Goal: Task Accomplishment & Management: Manage account settings

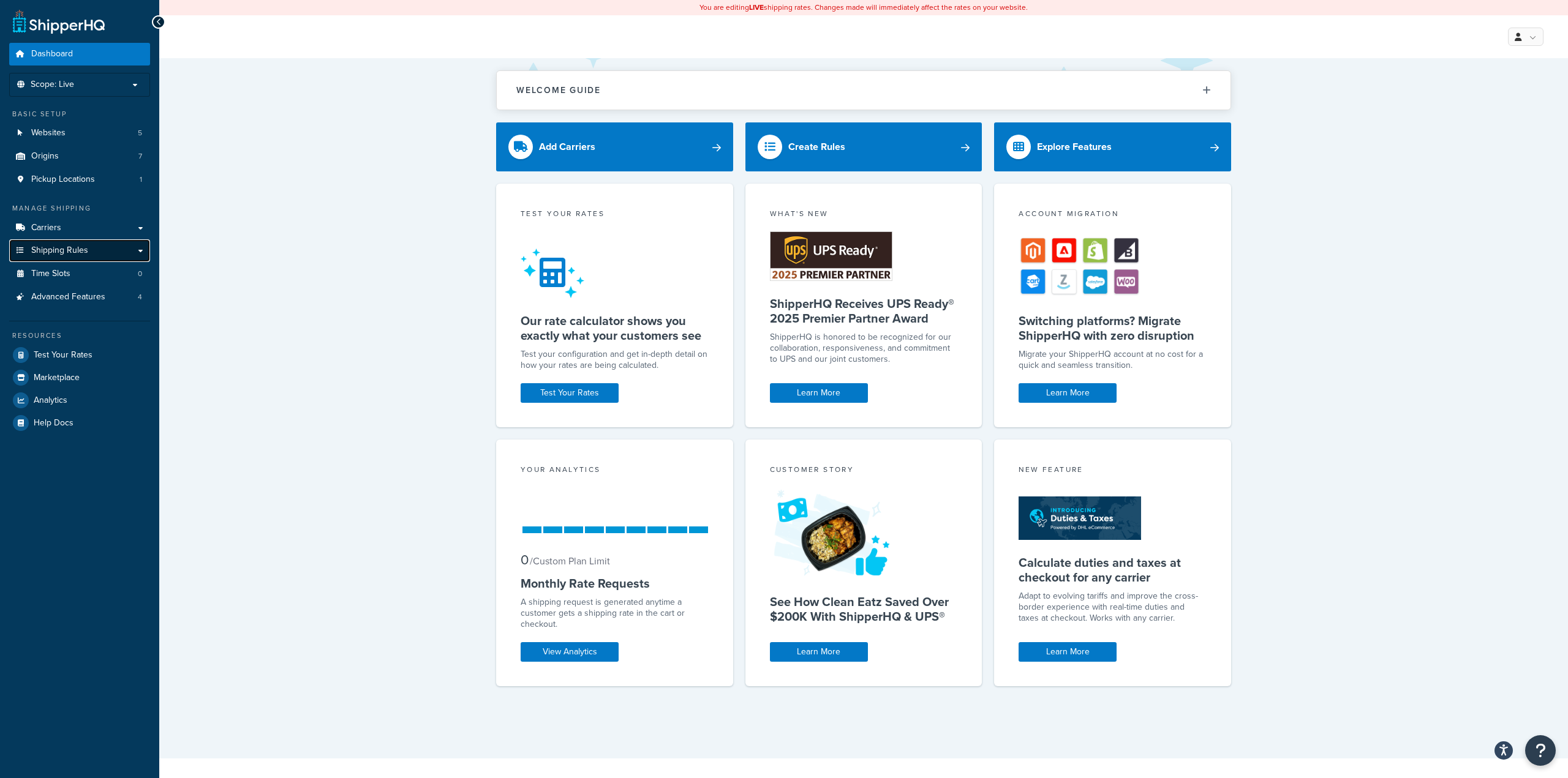
click at [97, 248] on link "Shipping Rules" at bounding box center [79, 251] width 141 height 22
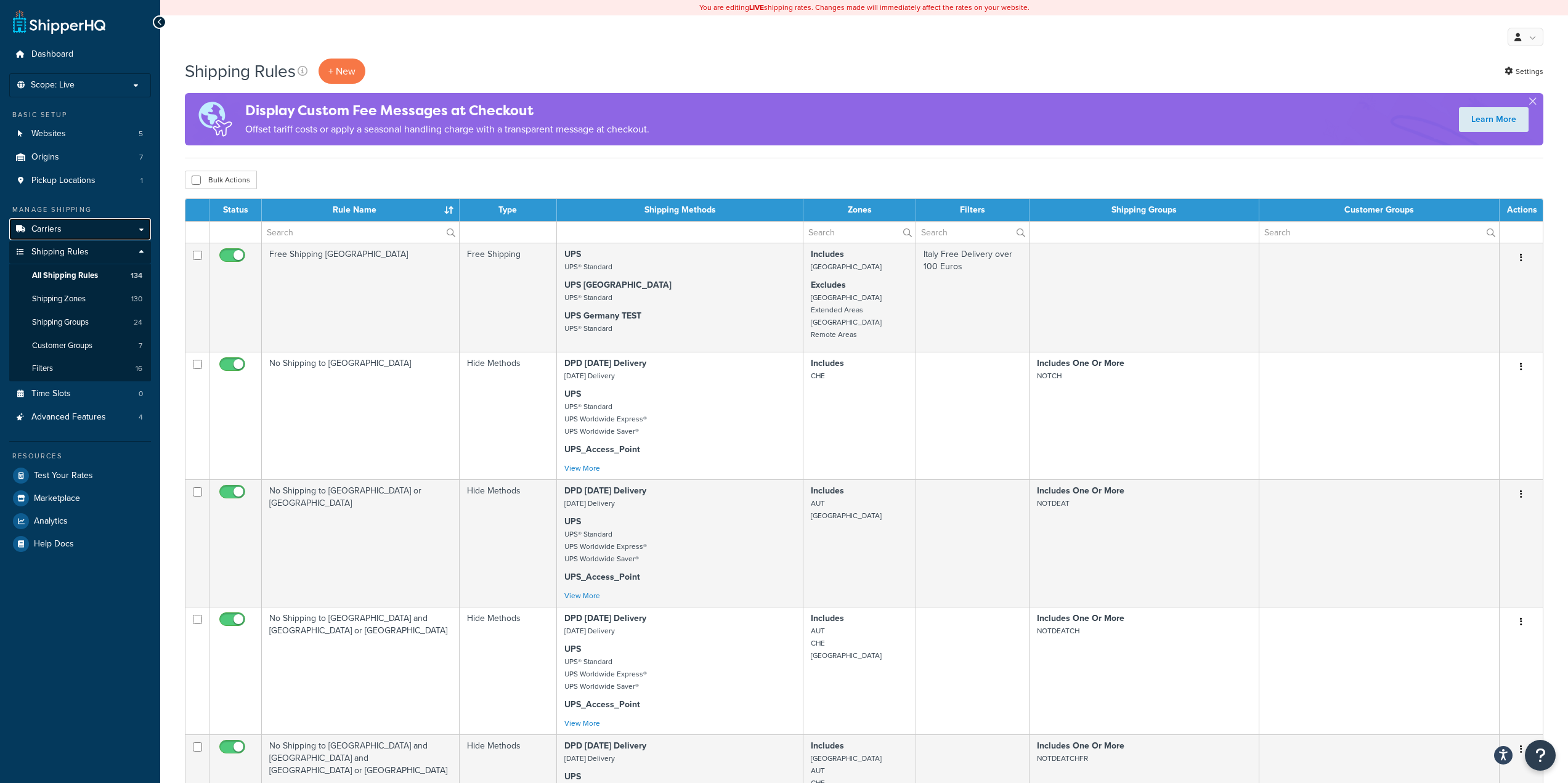
click at [105, 231] on link "Carriers" at bounding box center [80, 229] width 142 height 23
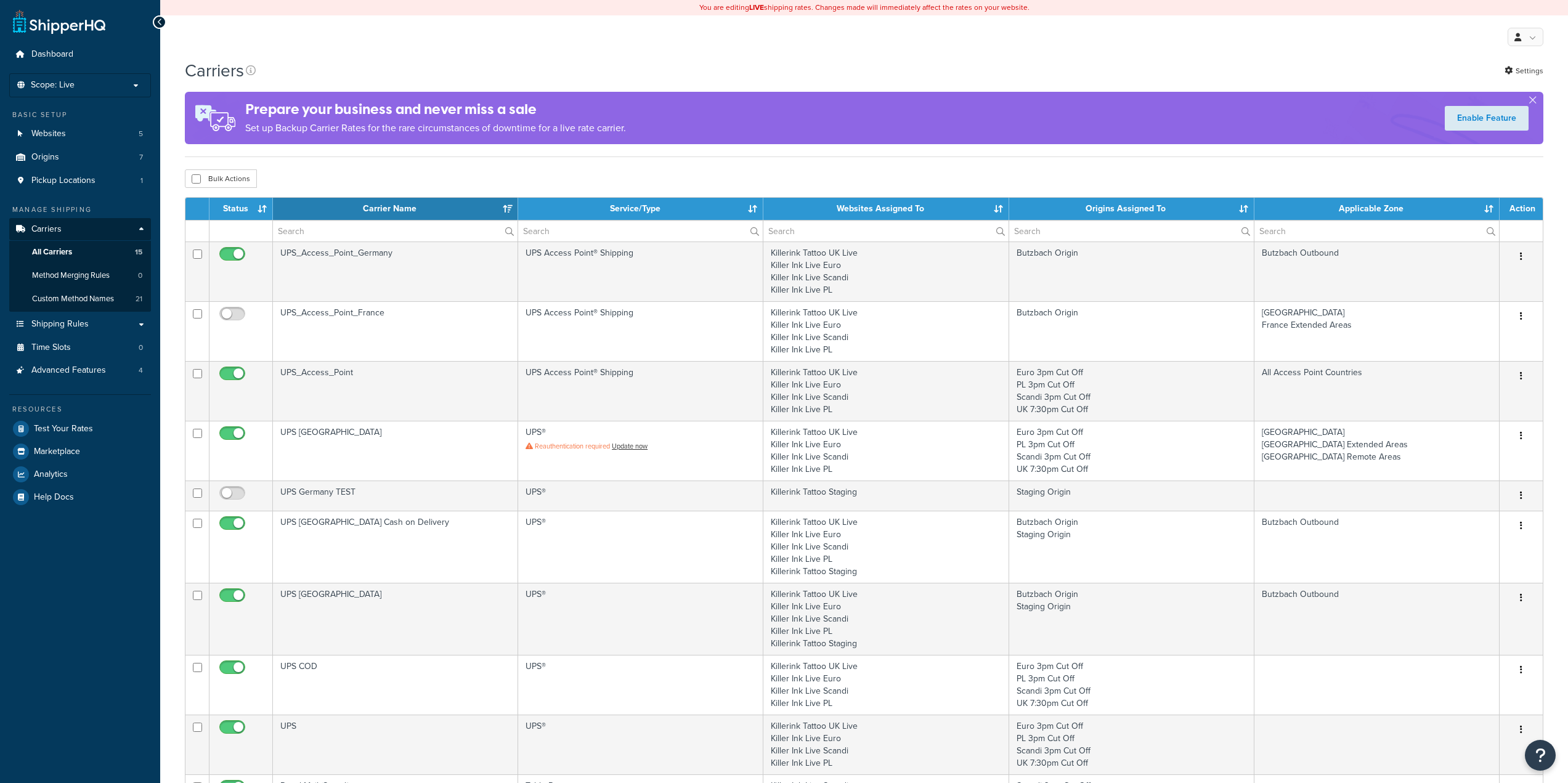
select select "15"
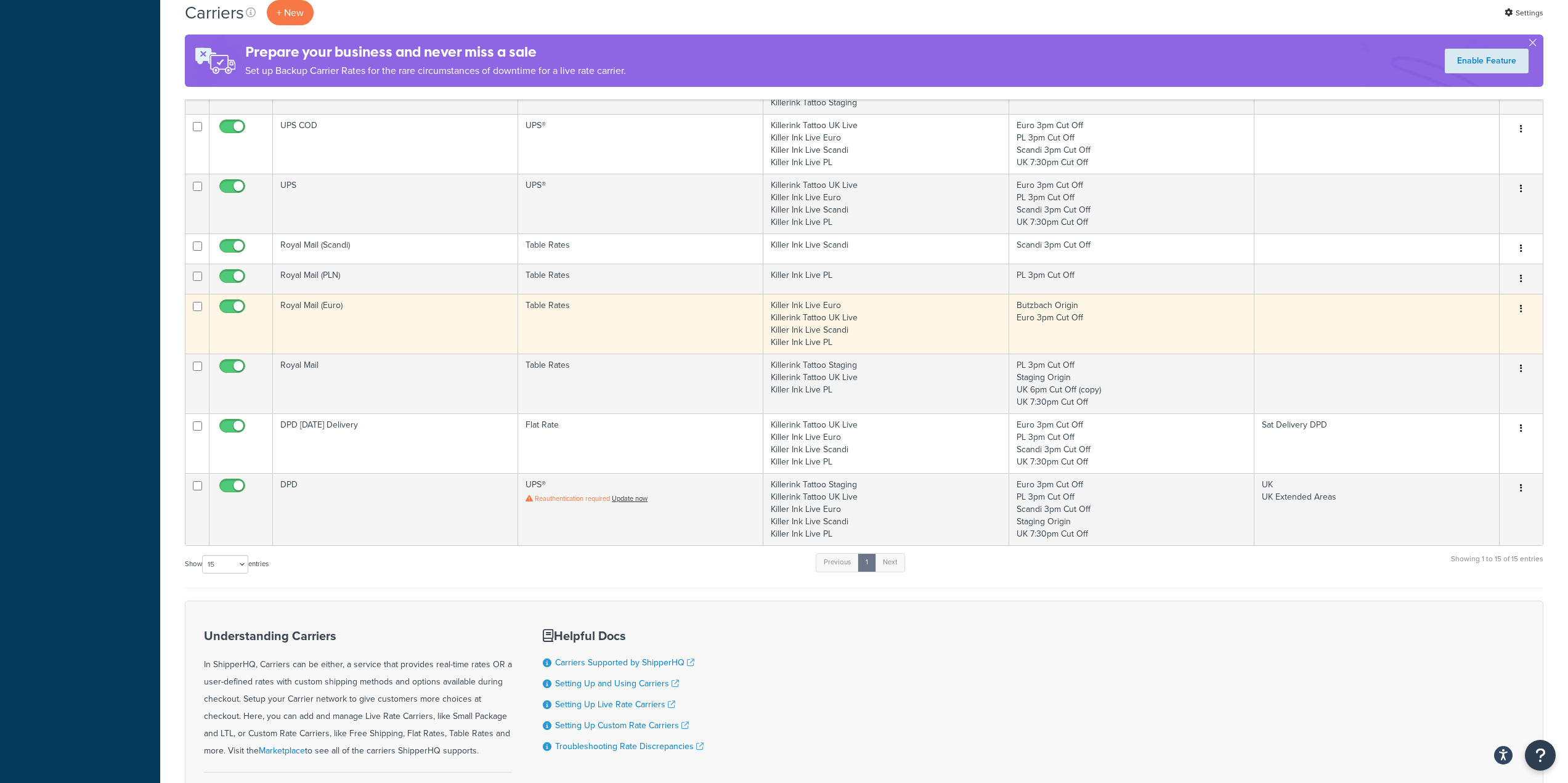
scroll to position [555, 0]
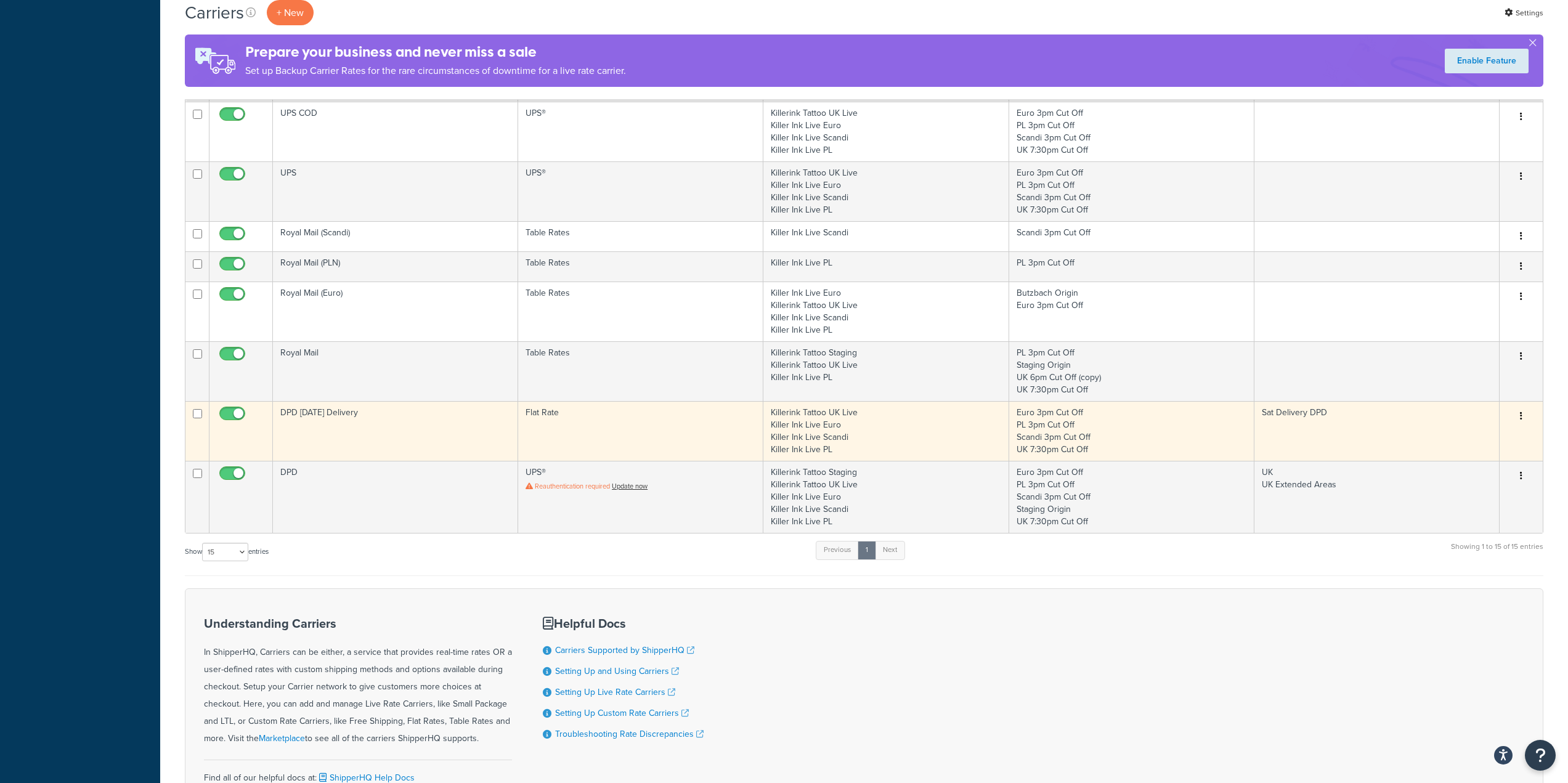
click at [411, 419] on td "DPD [DATE] Delivery" at bounding box center [395, 431] width 245 height 60
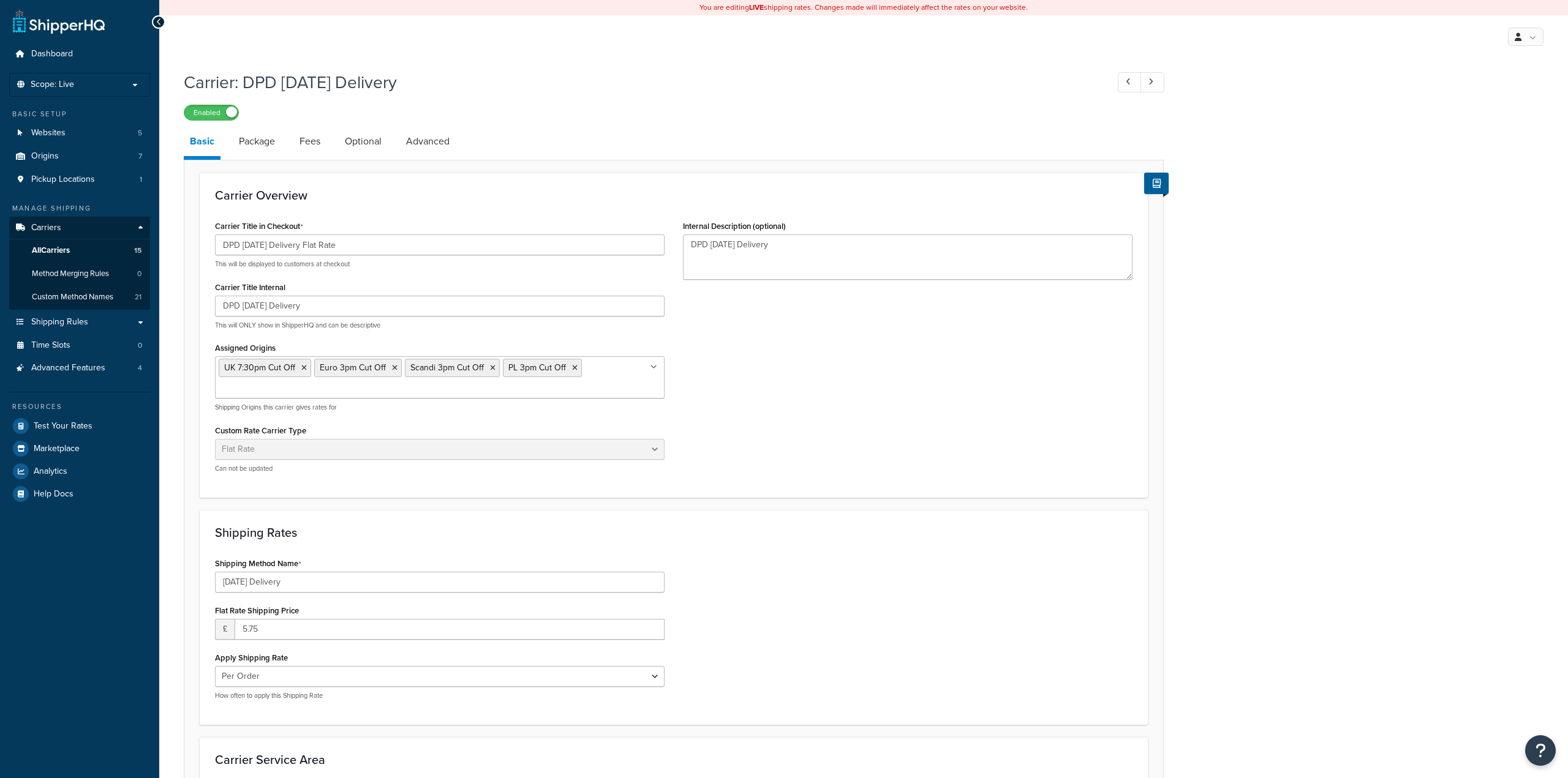
select select "flat"
drag, startPoint x: 309, startPoint y: 90, endPoint x: 449, endPoint y: 91, distance: 140.0
click at [447, 91] on h1 "Carrier: DPD Saturday Delivery" at bounding box center [639, 83] width 911 height 24
click at [452, 90] on h1 "Carrier: DPD Saturday Delivery" at bounding box center [639, 83] width 911 height 24
click at [256, 145] on link "Package" at bounding box center [257, 141] width 48 height 30
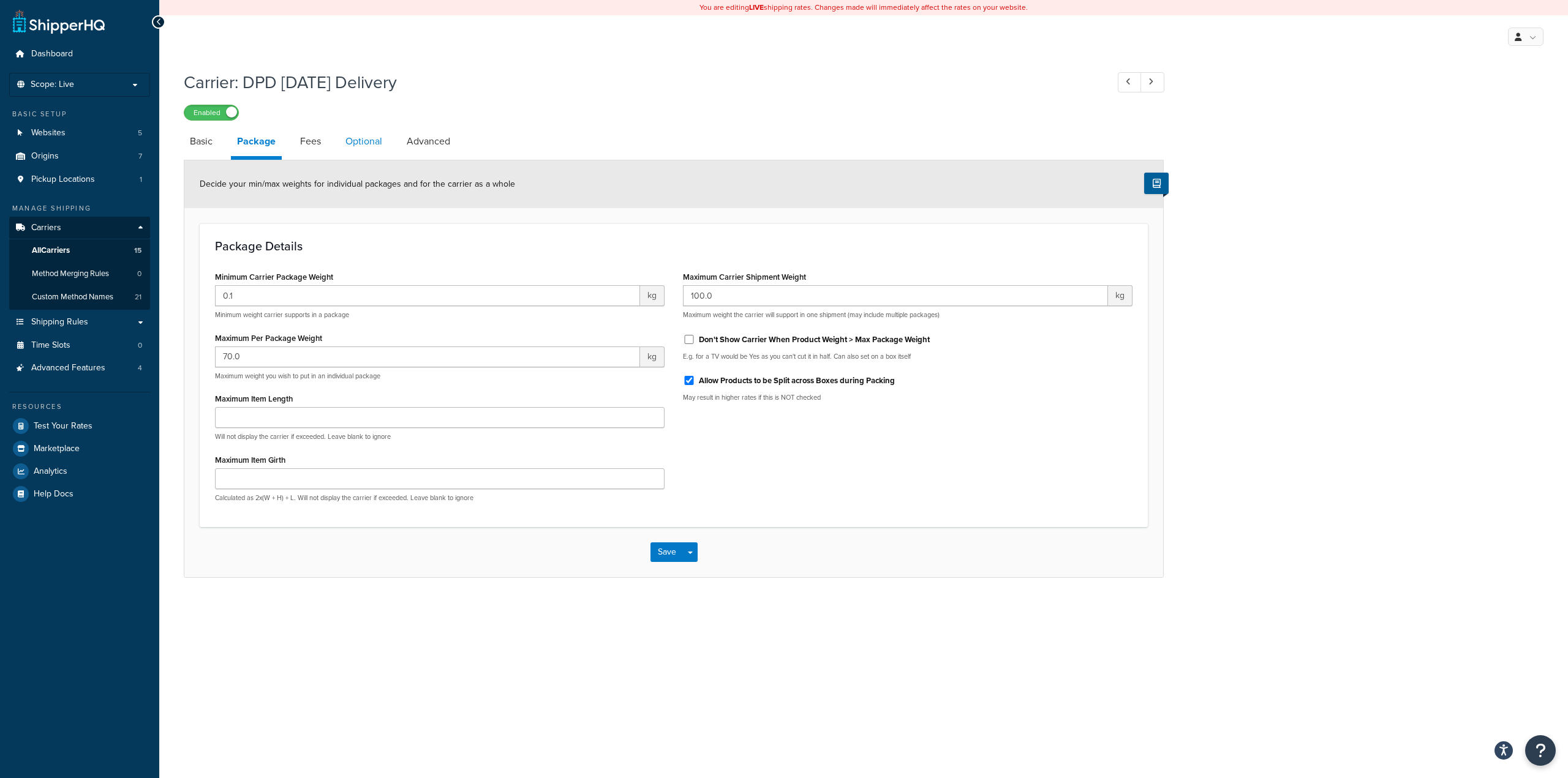
click at [339, 143] on link "Optional" at bounding box center [363, 141] width 49 height 30
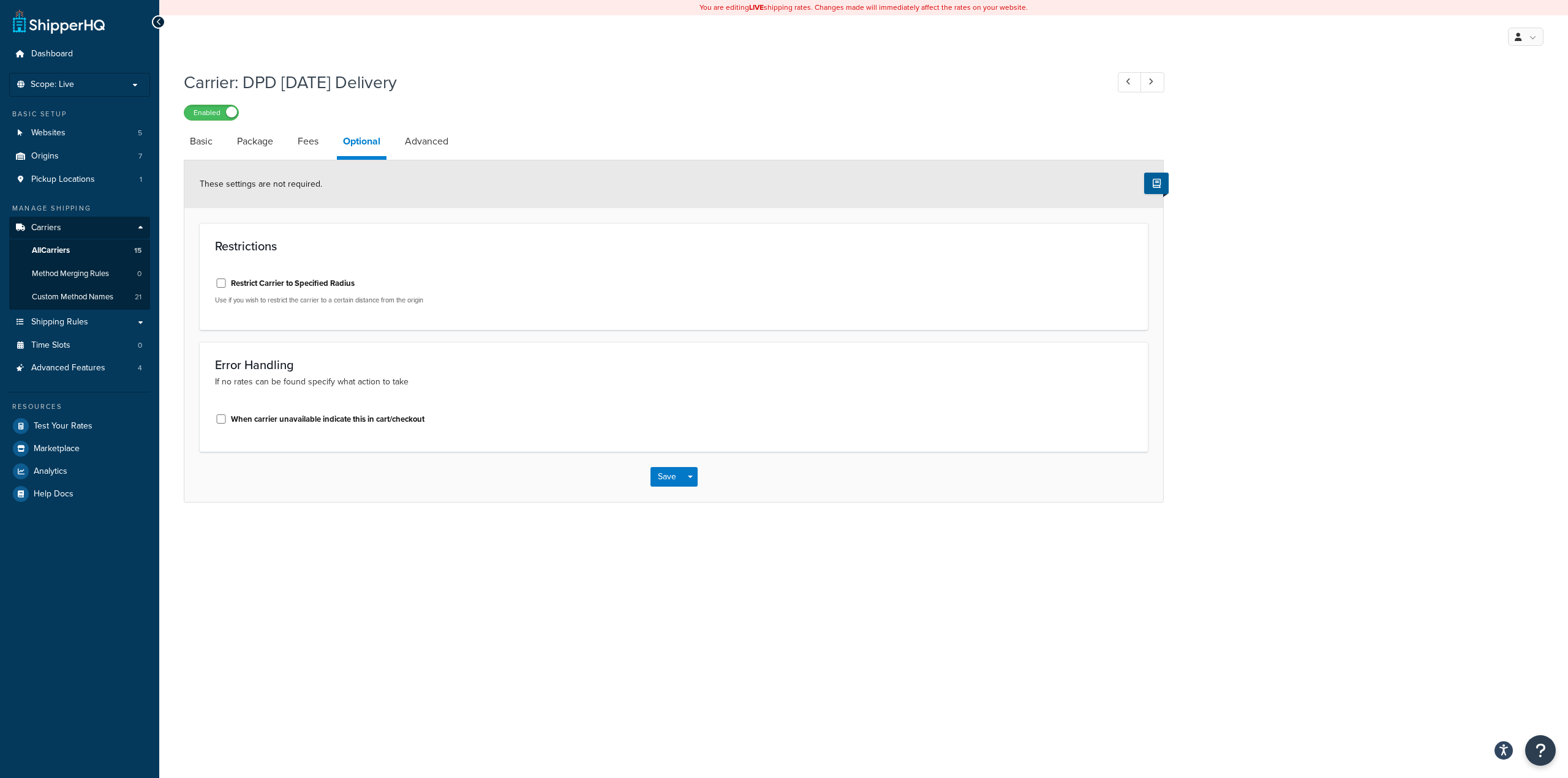
click at [398, 147] on li "Optional" at bounding box center [367, 143] width 62 height 33
click at [422, 147] on link "Advanced" at bounding box center [426, 141] width 56 height 30
select select "false"
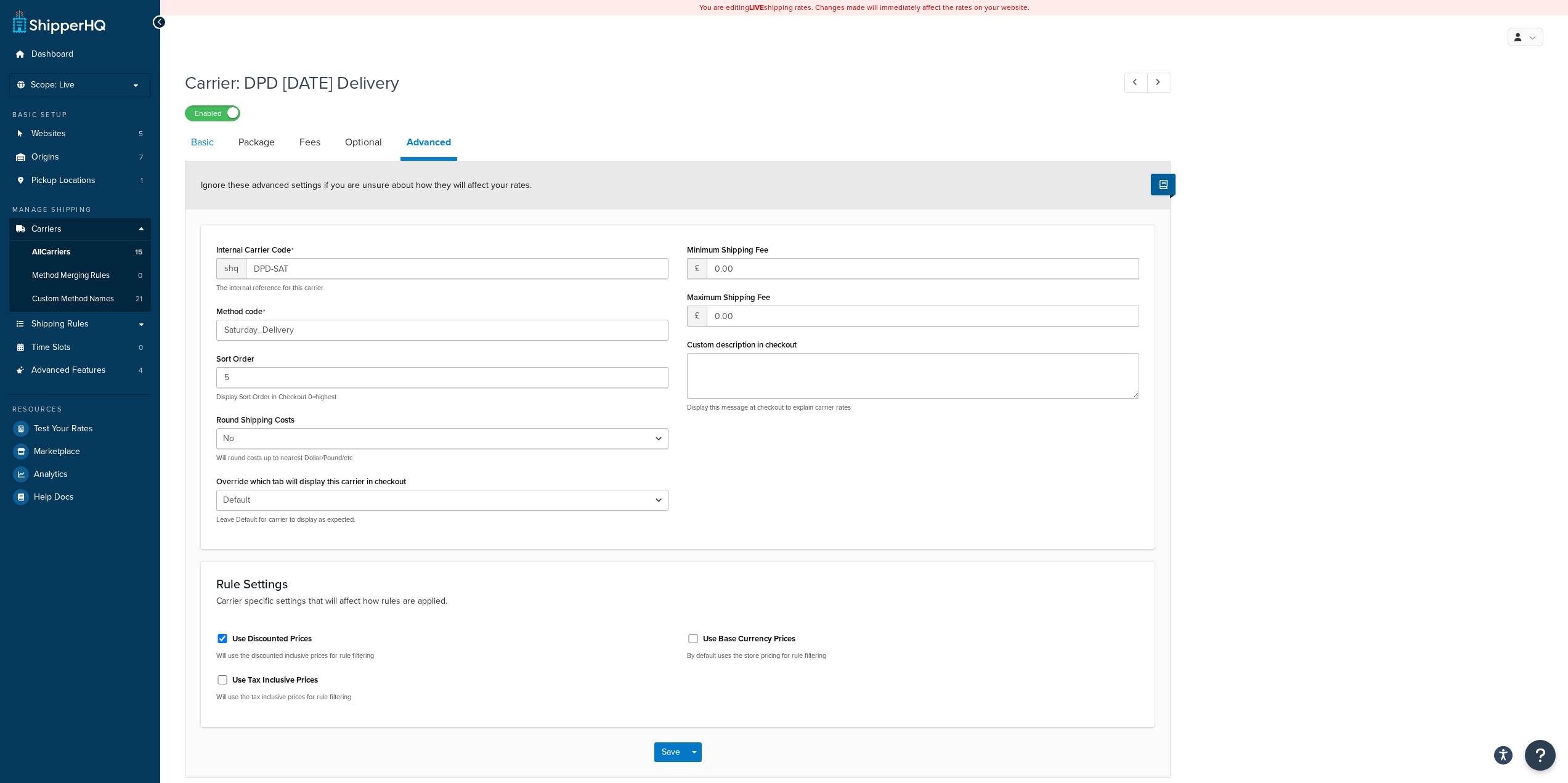
click at [213, 150] on link "Basic" at bounding box center [202, 142] width 35 height 30
select select "flat"
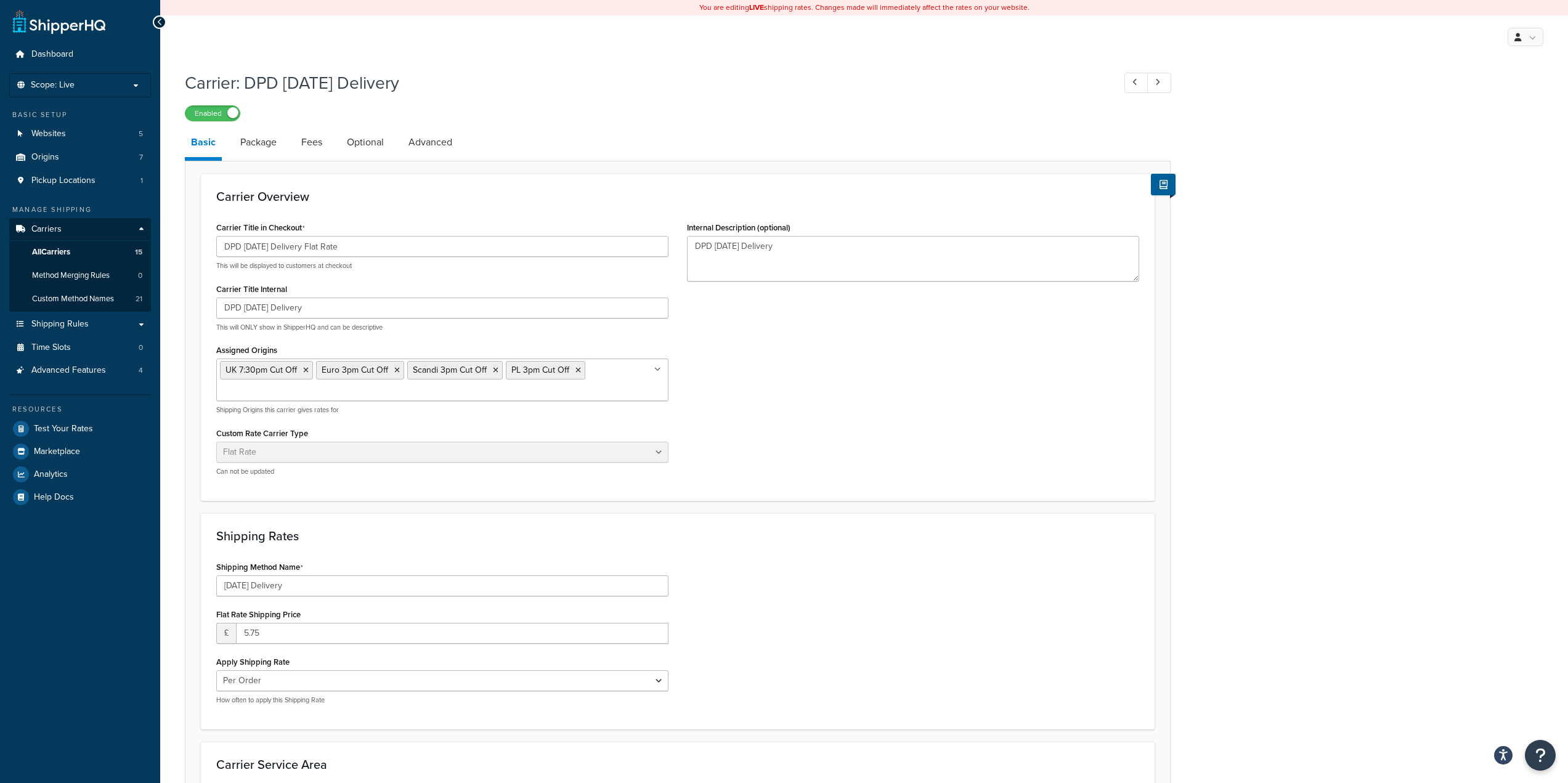
click at [1380, 311] on div "Carrier: DPD Saturday Delivery Enabled Basic Package Fees Optional Advanced Car…" at bounding box center [865, 510] width 1408 height 893
